Goal: Task Accomplishment & Management: Manage account settings

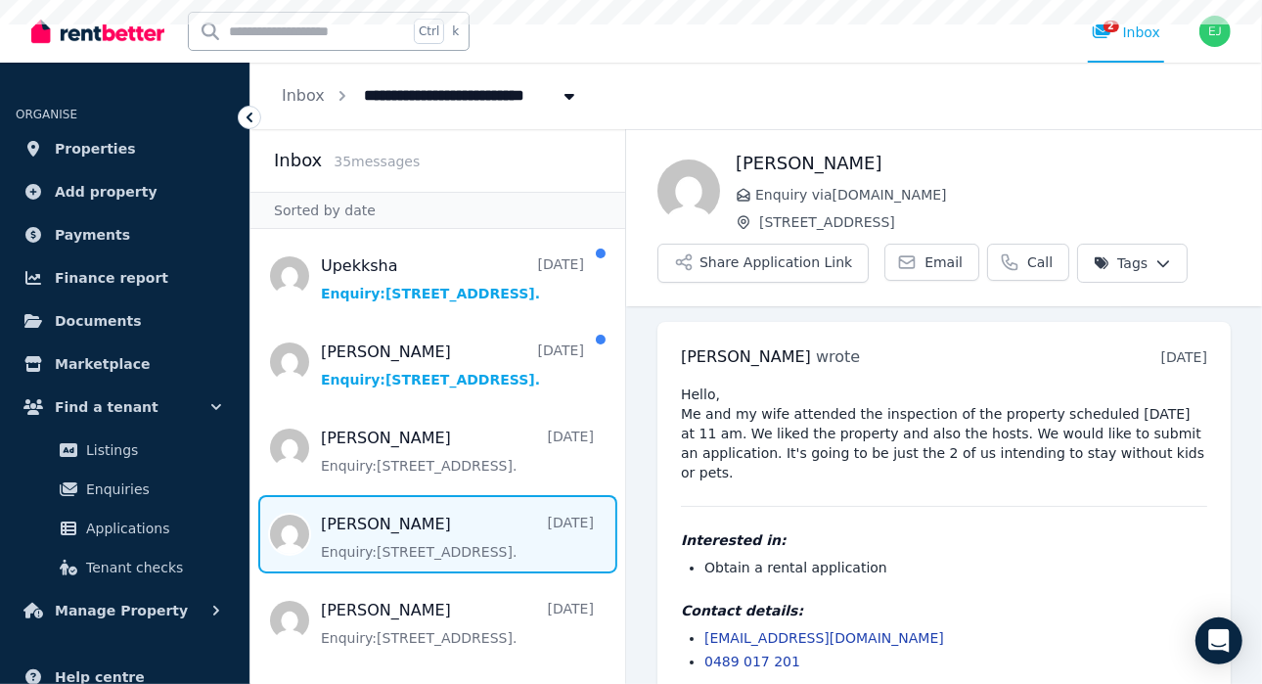
scroll to position [5, 0]
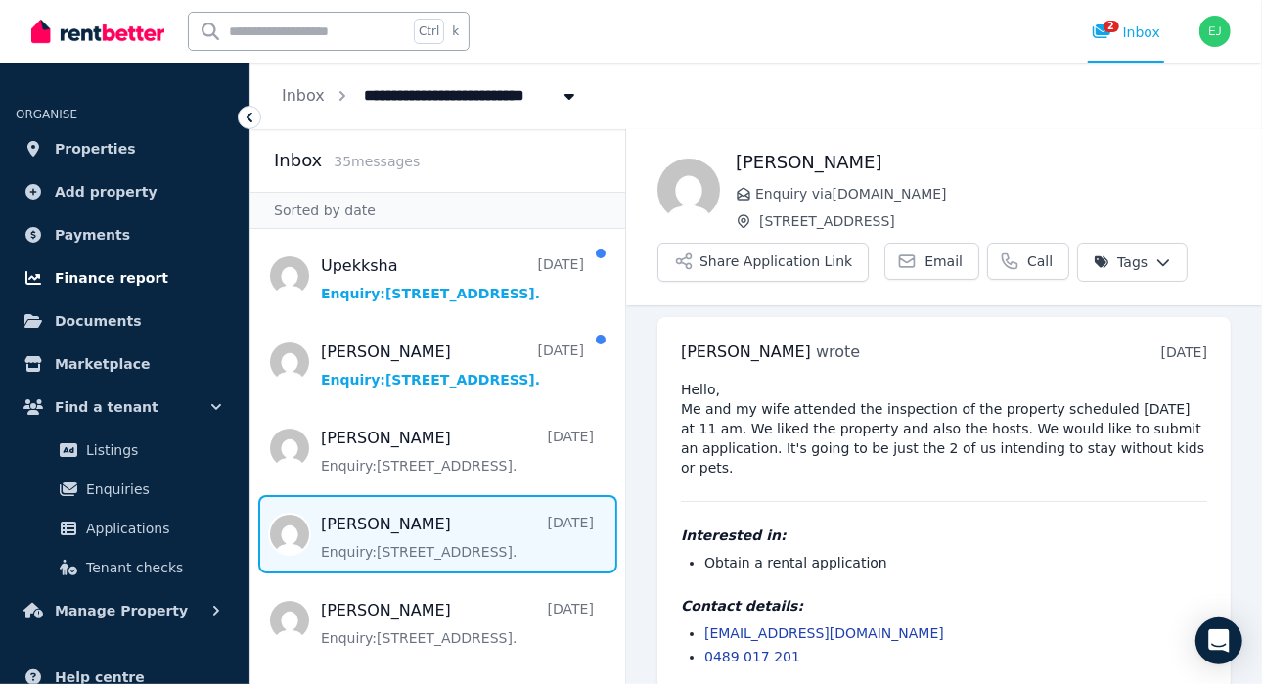
click at [67, 270] on span "Finance report" at bounding box center [111, 277] width 113 height 23
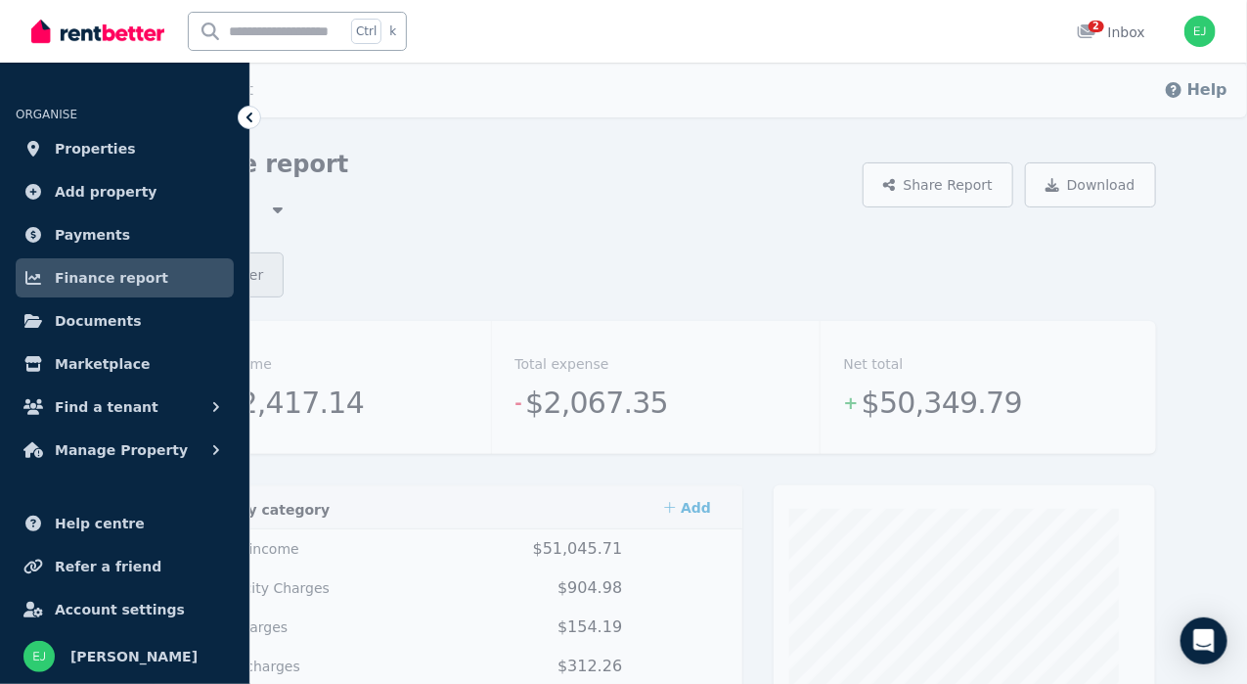
click at [285, 270] on button "Date filter" at bounding box center [220, 274] width 130 height 45
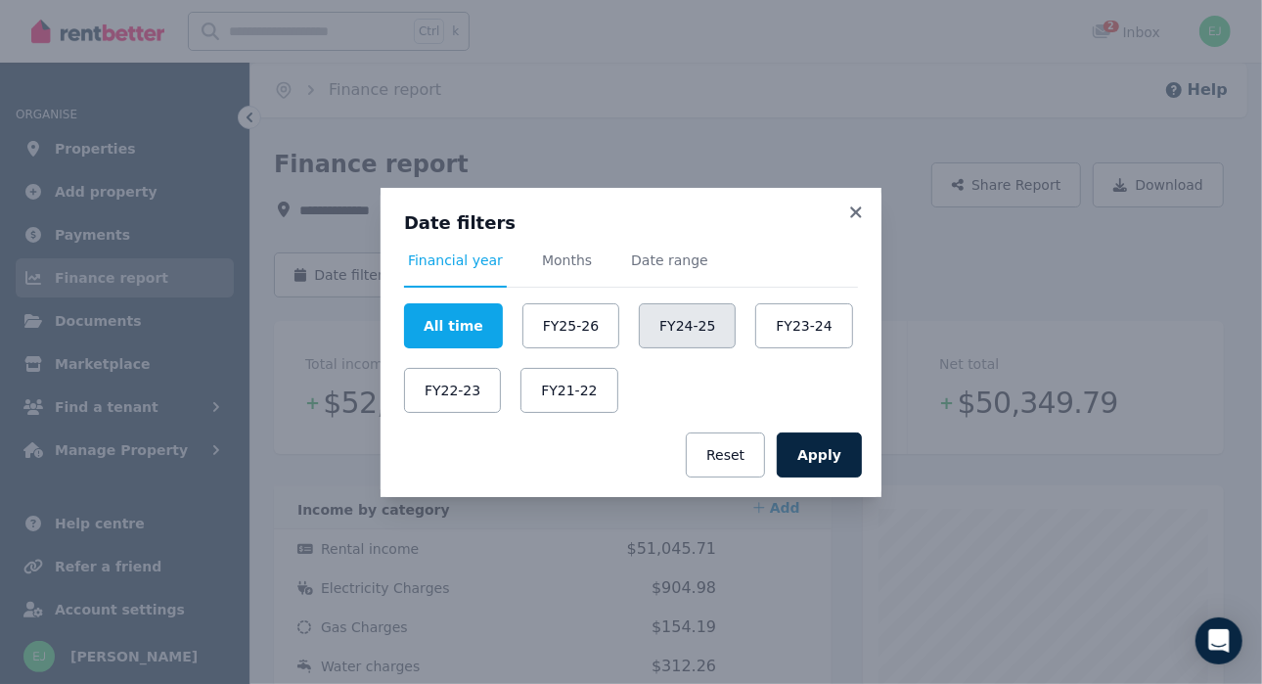
click at [683, 333] on button "FY24-25" at bounding box center [687, 325] width 97 height 45
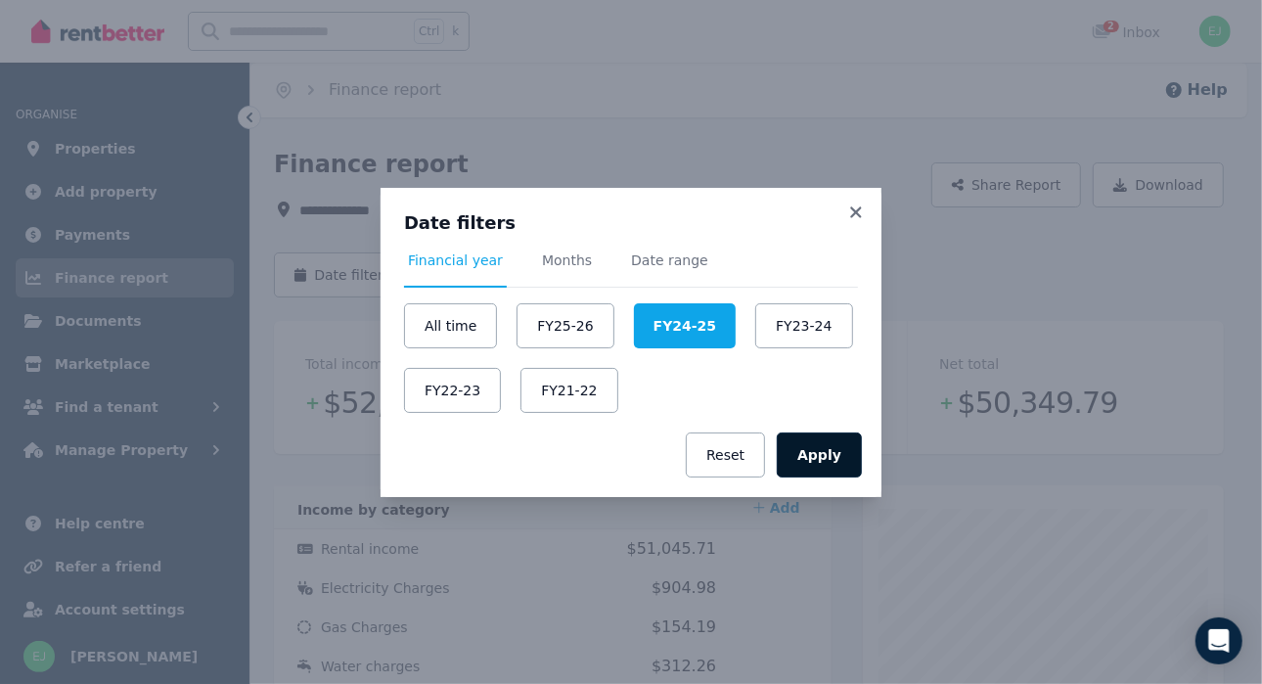
click at [822, 452] on button "Apply" at bounding box center [819, 454] width 85 height 45
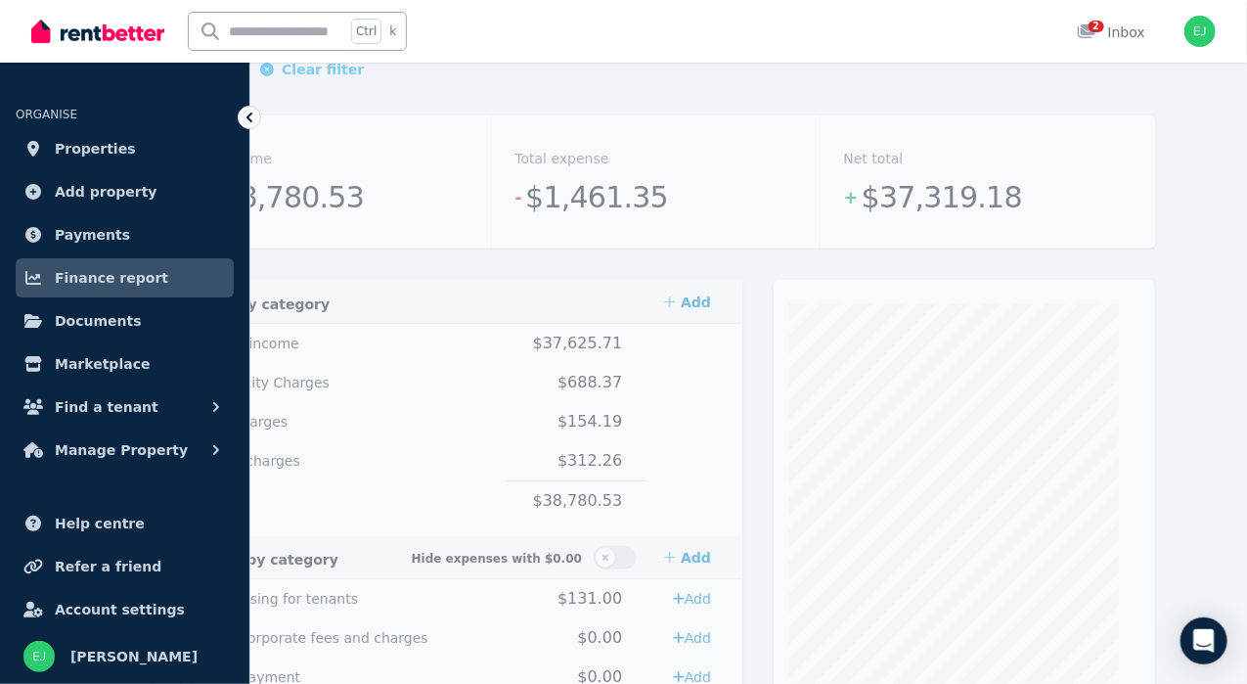
scroll to position [203, 0]
